Goal: Transaction & Acquisition: Subscribe to service/newsletter

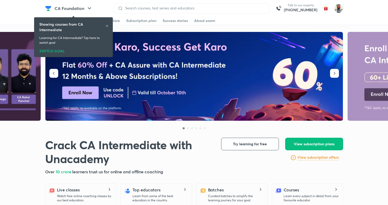
click at [50, 51] on div "SWITCH GOAL" at bounding box center [73, 50] width 68 height 6
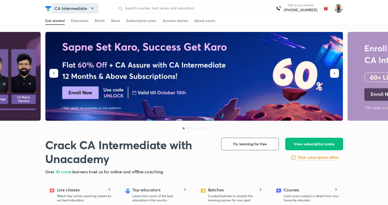
click at [91, 7] on icon "button" at bounding box center [92, 8] width 6 height 6
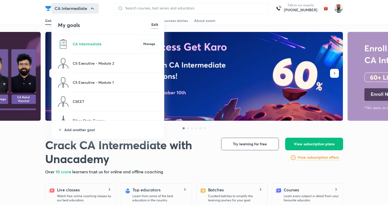
click at [155, 23] on h6 "Edit" at bounding box center [154, 25] width 7 height 6
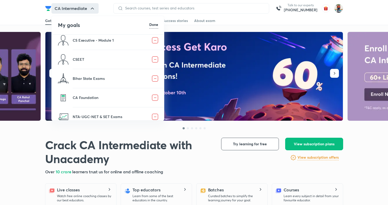
scroll to position [69, 0]
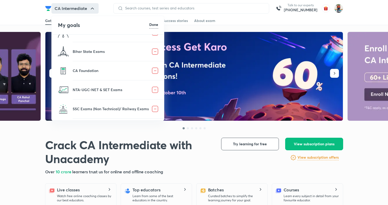
click at [119, 67] on li "CA Foundation" at bounding box center [108, 70] width 113 height 19
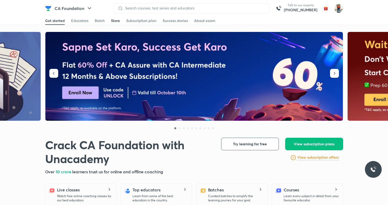
click at [115, 21] on div "Store" at bounding box center [115, 20] width 9 height 5
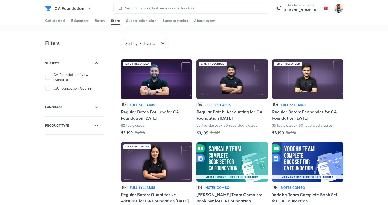
click at [152, 124] on div "हिN Full Syllabus Regular Batch For Law for CA Foundation June 2024 82 live cla…" at bounding box center [156, 119] width 71 height 34
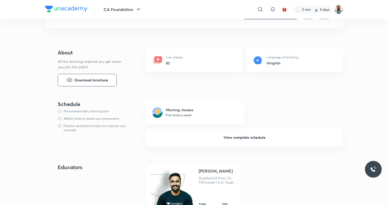
scroll to position [72, 0]
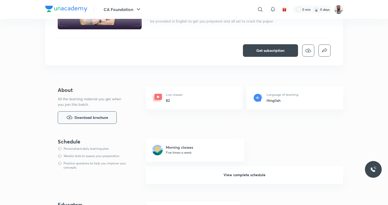
click at [90, 119] on span "Download brochure" at bounding box center [91, 118] width 34 height 6
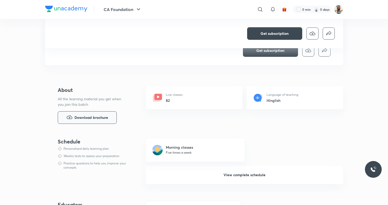
scroll to position [108, 0]
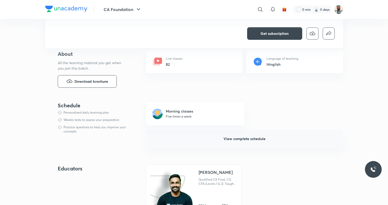
click at [250, 140] on span "View complete schedule" at bounding box center [244, 138] width 42 height 5
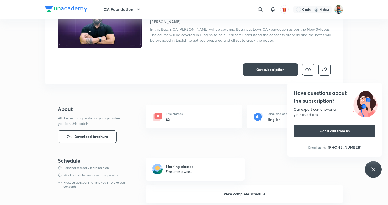
scroll to position [36, 0]
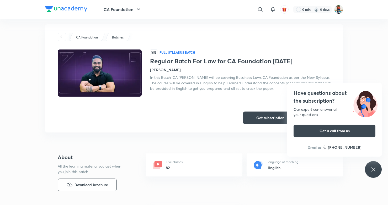
scroll to position [0, 0]
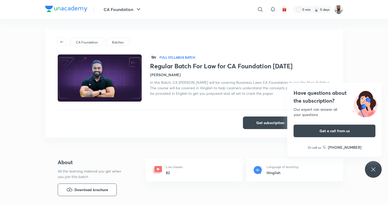
click at [268, 125] on span "Get subscription" at bounding box center [270, 122] width 28 height 5
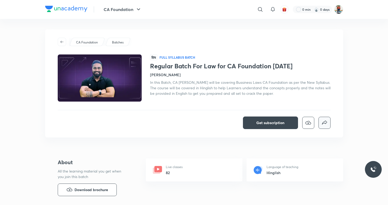
click at [324, 122] on icon "button" at bounding box center [324, 123] width 6 height 6
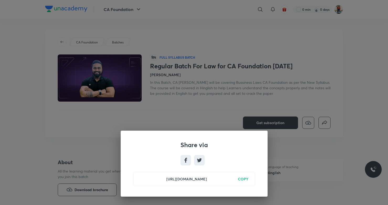
click at [244, 179] on h6 "COPY" at bounding box center [243, 179] width 10 height 6
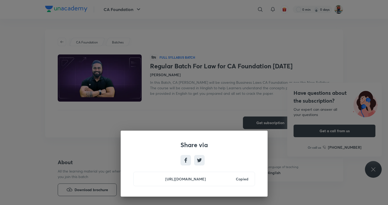
click at [230, 115] on div "Share via [URL][DOMAIN_NAME] Copied" at bounding box center [194, 102] width 388 height 205
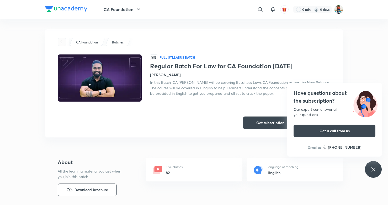
click at [63, 41] on icon "button" at bounding box center [62, 42] width 4 height 4
